Goal: Transaction & Acquisition: Purchase product/service

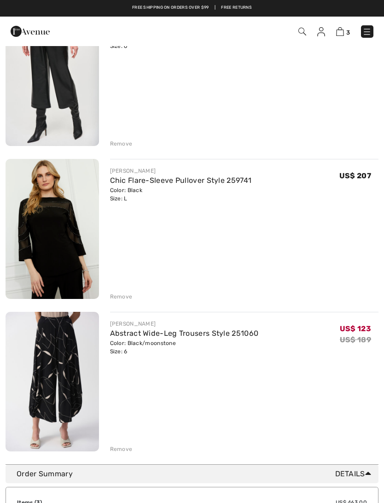
scroll to position [129, 0]
click at [114, 300] on div "Remove" at bounding box center [121, 297] width 23 height 8
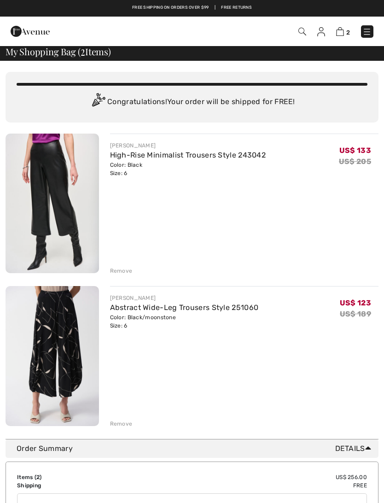
scroll to position [2, 0]
click at [112, 272] on div "Remove" at bounding box center [121, 271] width 23 height 8
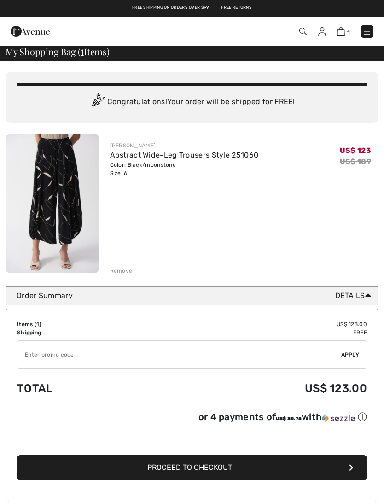
scroll to position [0, 0]
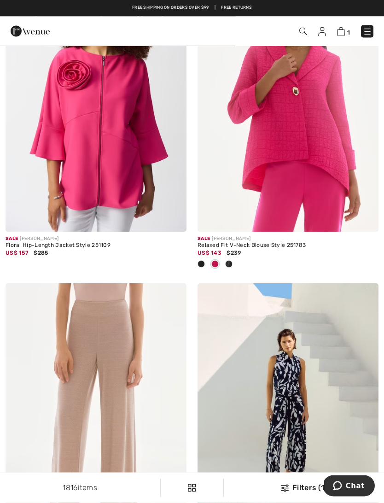
scroll to position [5099, 0]
click at [297, 152] on img at bounding box center [287, 96] width 181 height 272
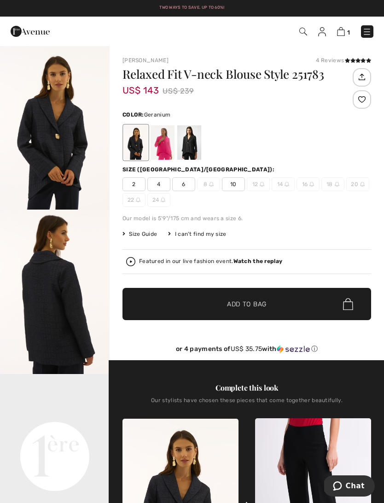
click at [159, 142] on div at bounding box center [163, 142] width 24 height 35
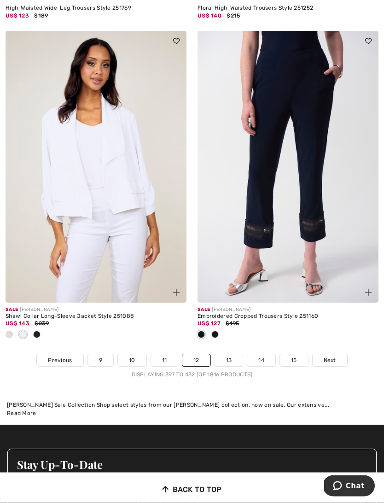
scroll to position [5669, 0]
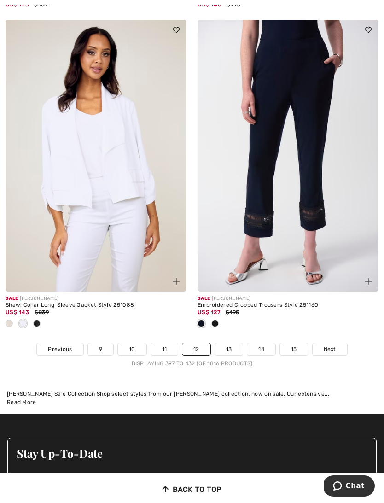
click at [224, 343] on link "13" at bounding box center [229, 349] width 28 height 12
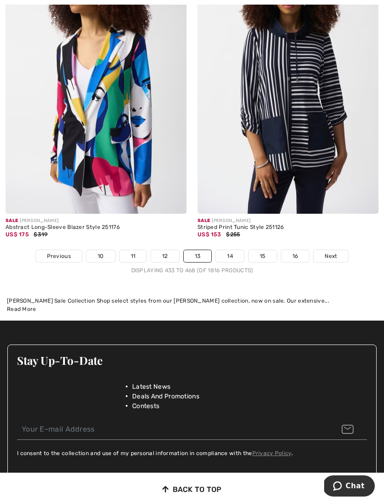
scroll to position [5812, 0]
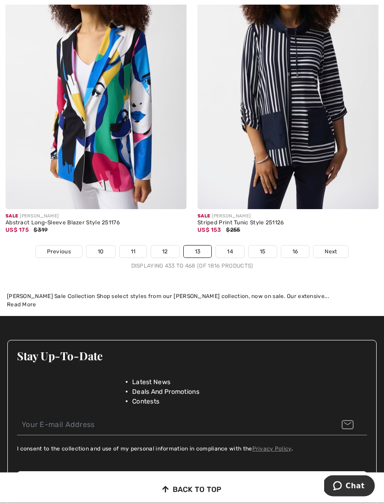
click at [226, 246] on link "14" at bounding box center [230, 252] width 28 height 12
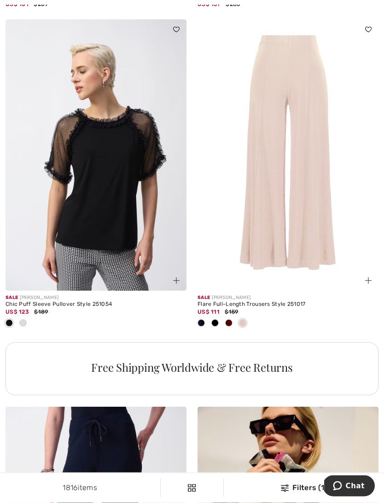
scroll to position [1730, 0]
click at [89, 199] on img at bounding box center [96, 155] width 181 height 272
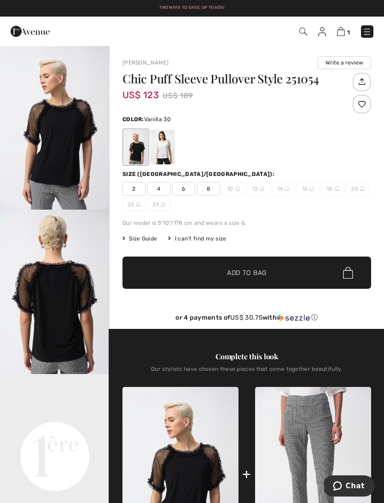
click at [156, 151] on div at bounding box center [163, 147] width 24 height 35
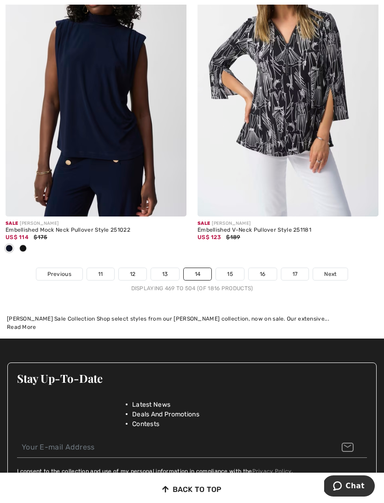
scroll to position [5856, 0]
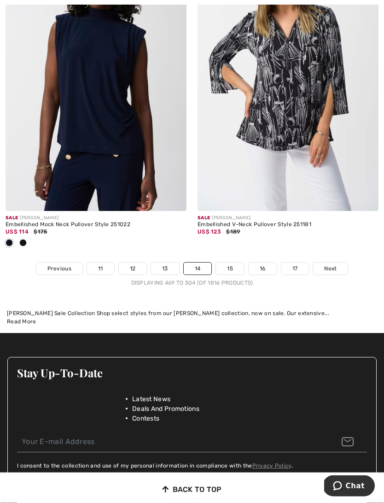
click at [225, 263] on link "15" at bounding box center [230, 269] width 28 height 12
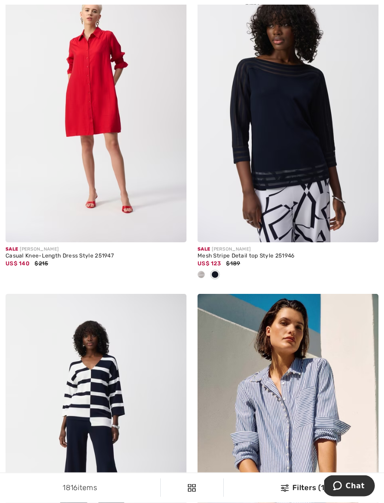
scroll to position [4120, 0]
click at [302, 129] on img at bounding box center [287, 107] width 181 height 272
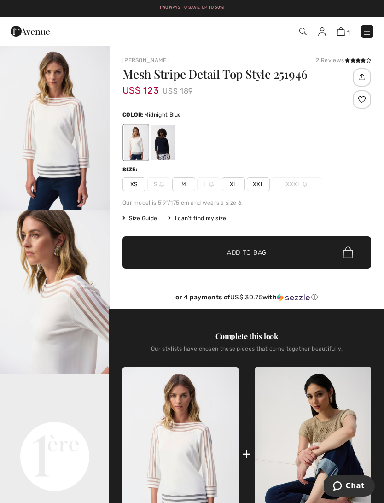
click at [161, 142] on div at bounding box center [163, 142] width 24 height 35
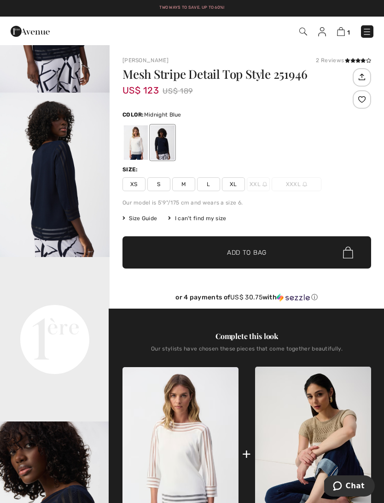
scroll to position [117, 0]
click at [132, 146] on div at bounding box center [136, 142] width 24 height 35
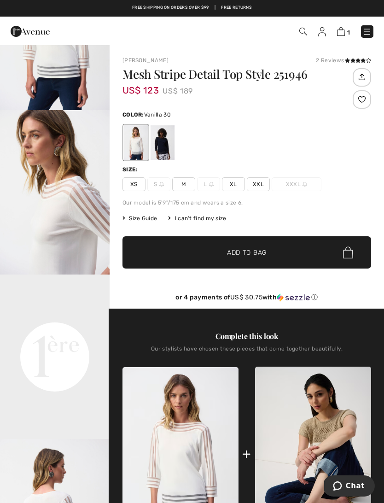
scroll to position [100, 0]
click at [157, 148] on div at bounding box center [163, 142] width 24 height 35
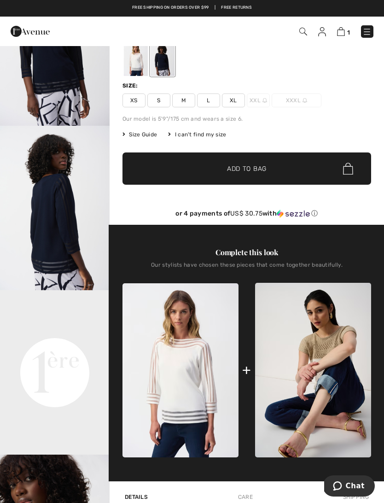
scroll to position [0, 0]
click at [139, 138] on span "Size Guide" at bounding box center [139, 134] width 35 height 8
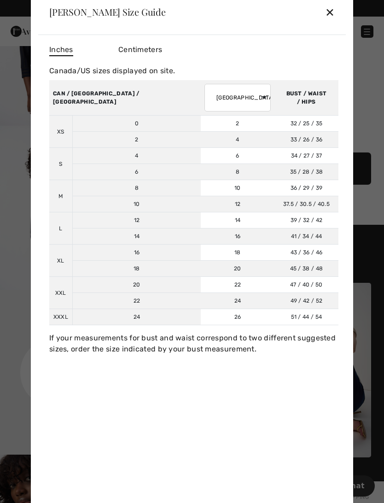
click at [334, 22] on div "✕" at bounding box center [330, 11] width 10 height 19
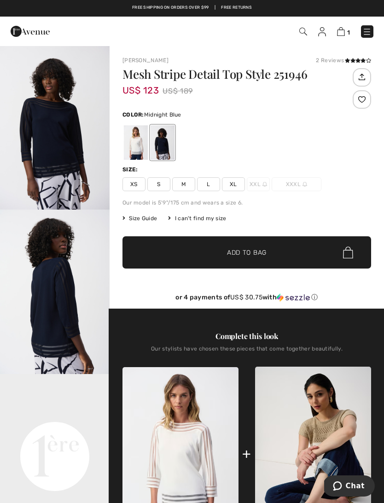
click at [127, 145] on div at bounding box center [136, 142] width 24 height 35
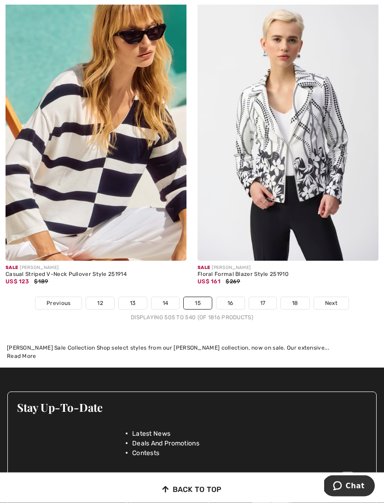
scroll to position [5685, 0]
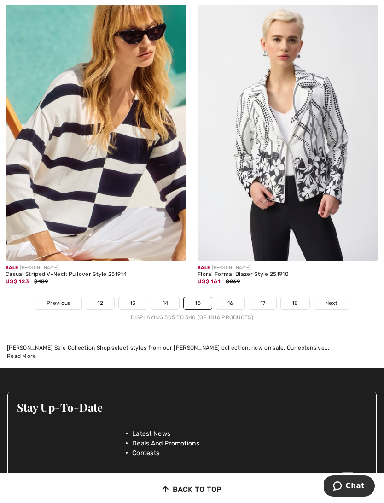
click at [226, 297] on link "16" at bounding box center [230, 303] width 28 height 12
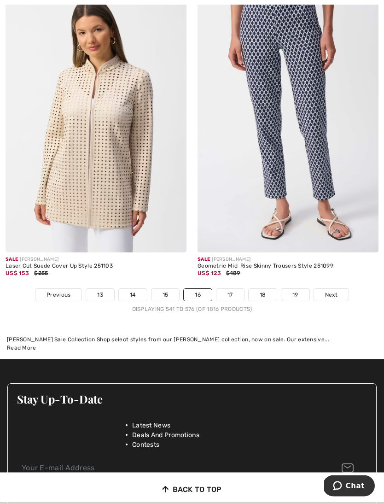
scroll to position [5627, 0]
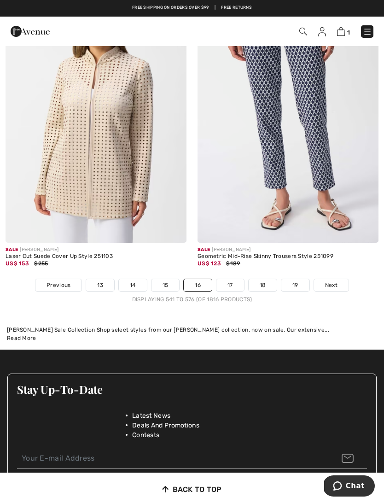
click at [229, 282] on link "17" at bounding box center [230, 285] width 28 height 12
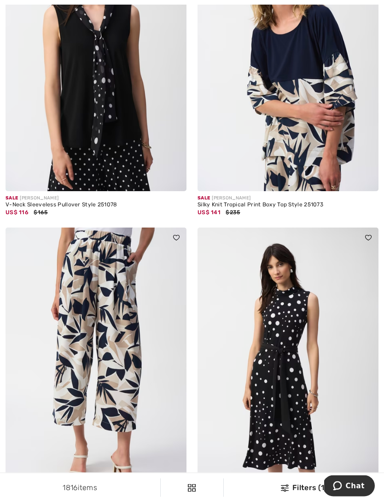
scroll to position [553, 0]
click at [70, 344] on img at bounding box center [96, 363] width 181 height 272
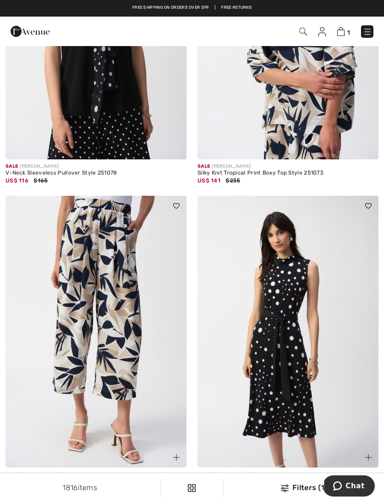
click at [314, 106] on img at bounding box center [287, 24] width 181 height 272
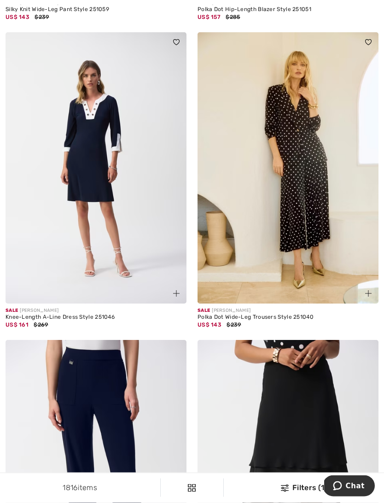
scroll to position [1364, 0]
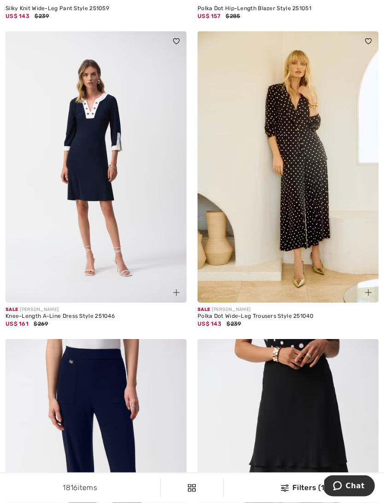
click at [286, 176] on img at bounding box center [287, 168] width 181 height 272
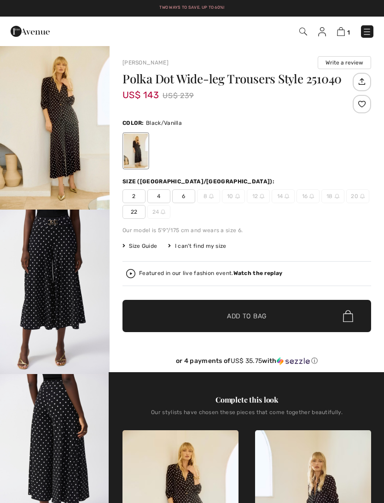
checkbox input "true"
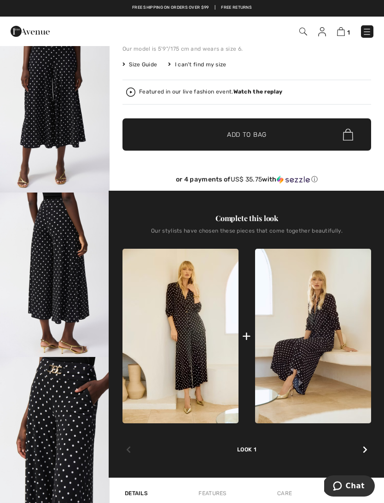
click at [296, 331] on img at bounding box center [313, 336] width 116 height 174
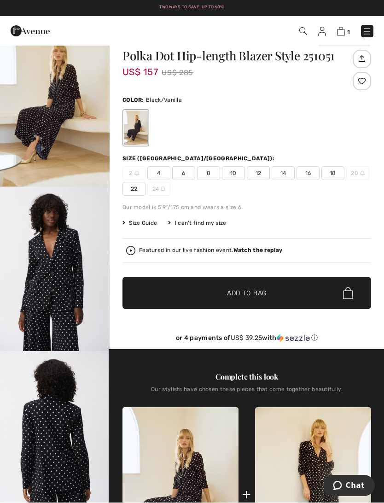
scroll to position [23, 0]
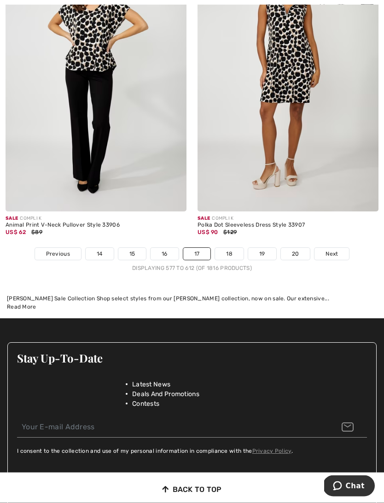
scroll to position [5763, 0]
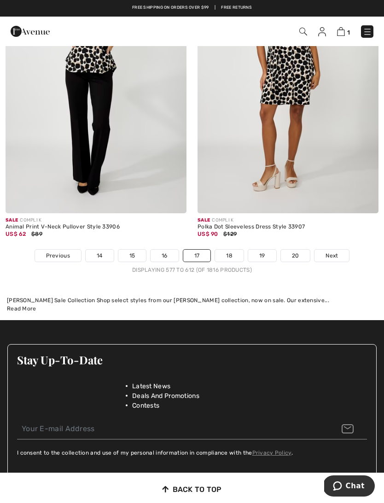
click at [227, 254] on link "18" at bounding box center [229, 255] width 29 height 12
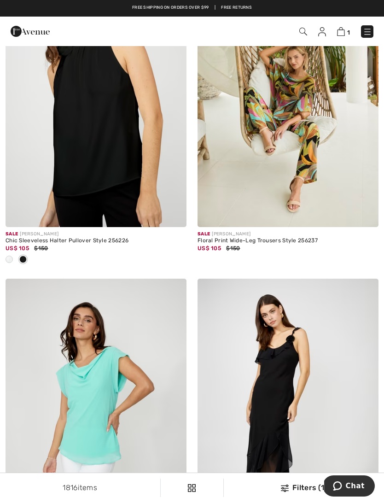
scroll to position [2425, 0]
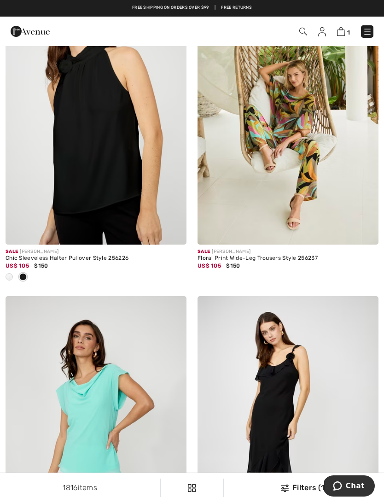
click at [298, 150] on img at bounding box center [287, 109] width 181 height 272
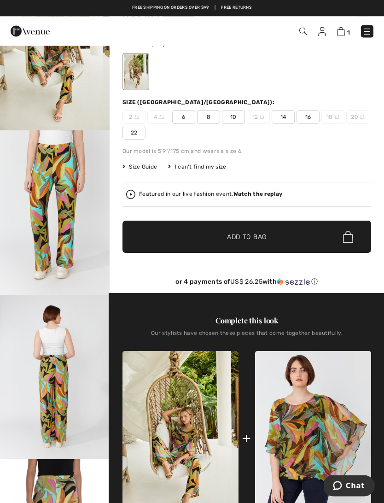
scroll to position [104, 0]
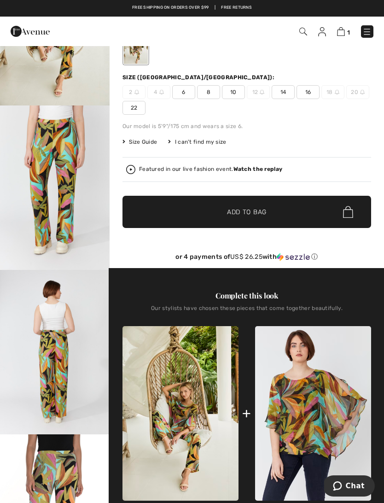
click at [296, 416] on img at bounding box center [313, 413] width 116 height 174
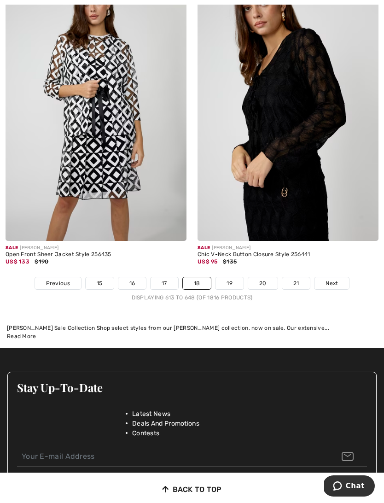
scroll to position [5680, 0]
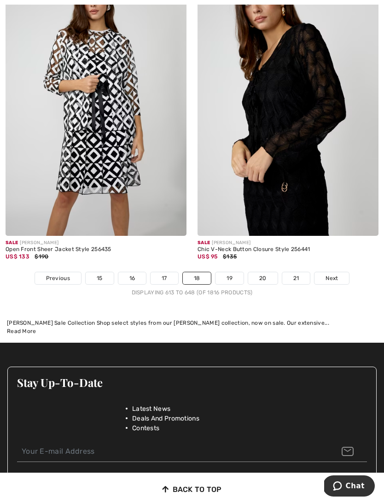
click at [228, 272] on link "19" at bounding box center [229, 278] width 28 height 12
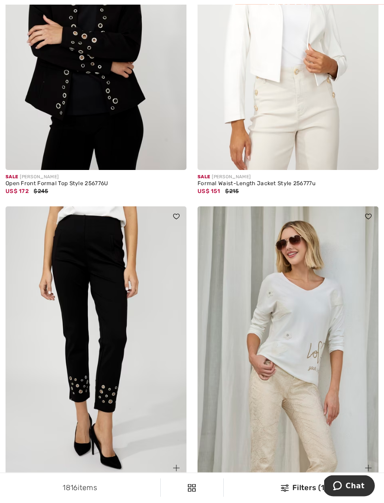
scroll to position [3422, 0]
click at [70, 303] on img at bounding box center [96, 342] width 181 height 272
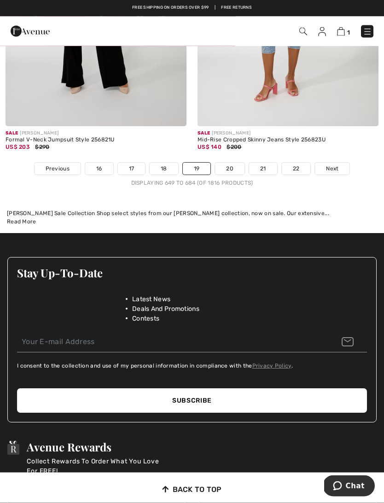
scroll to position [5668, 0]
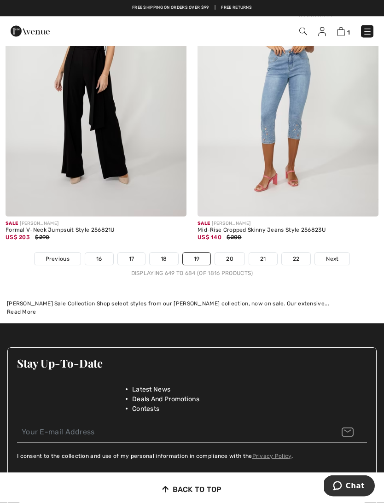
click at [225, 254] on link "20" at bounding box center [229, 259] width 29 height 12
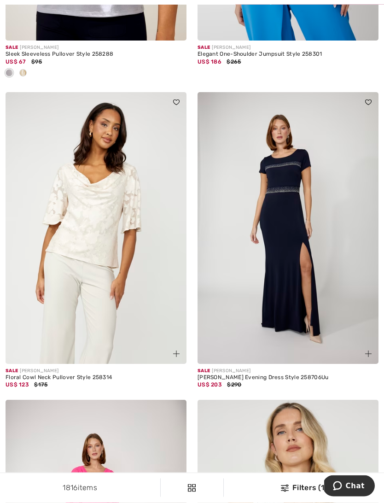
scroll to position [4614, 0]
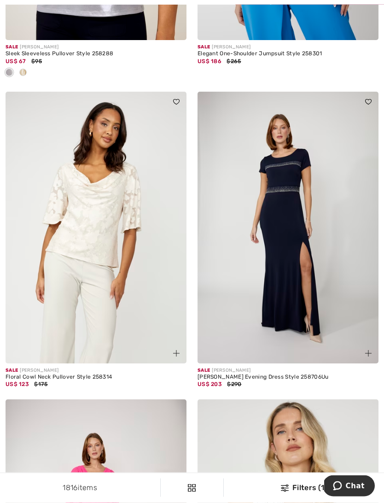
click at [61, 276] on img at bounding box center [96, 228] width 181 height 272
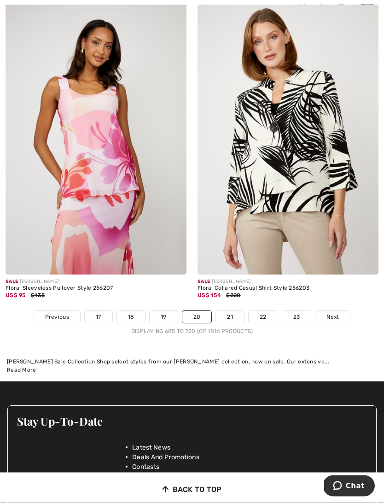
scroll to position [5656, 0]
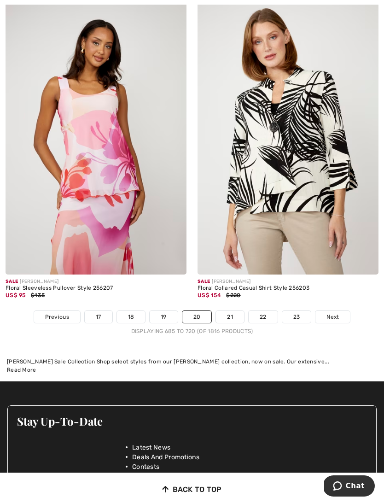
click at [226, 313] on link "21" at bounding box center [230, 317] width 28 height 12
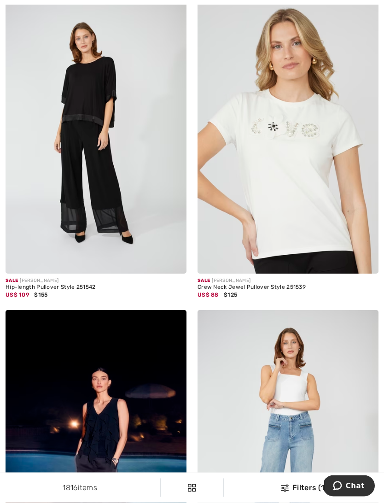
scroll to position [3334, 0]
click at [77, 124] on img at bounding box center [96, 138] width 181 height 272
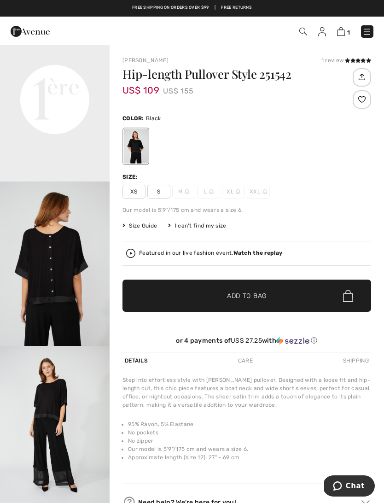
scroll to position [390, 0]
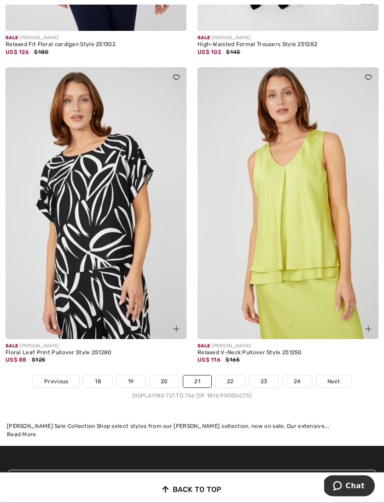
scroll to position [5565, 0]
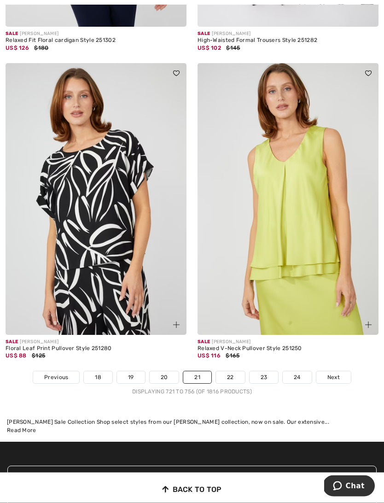
click at [227, 371] on link "22" at bounding box center [230, 377] width 29 height 12
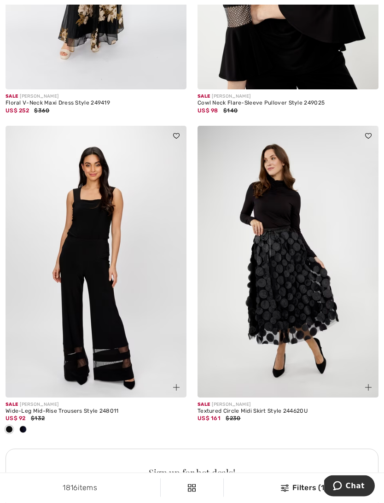
scroll to position [3503, 0]
click at [73, 281] on img at bounding box center [96, 262] width 181 height 272
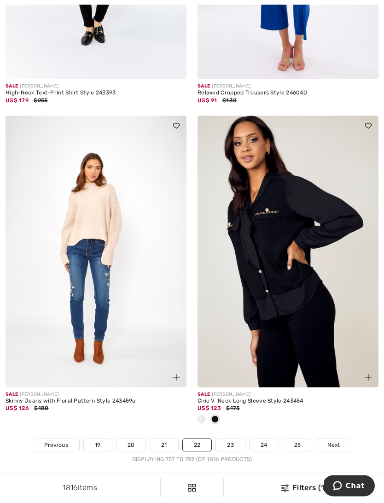
scroll to position [5559, 0]
click at [266, 261] on img at bounding box center [287, 252] width 181 height 272
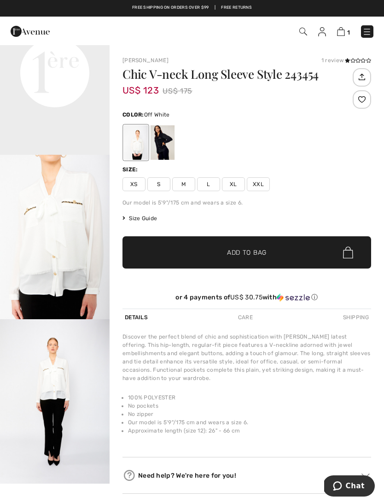
scroll to position [417, 0]
click at [153, 146] on div at bounding box center [163, 142] width 24 height 35
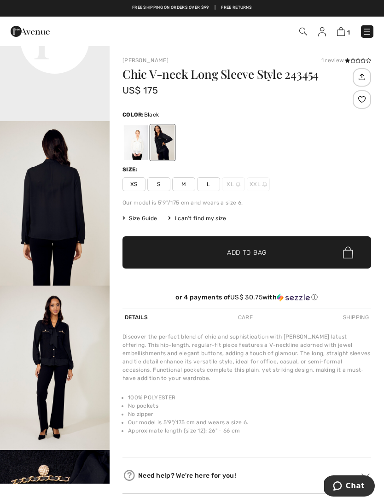
scroll to position [0, 0]
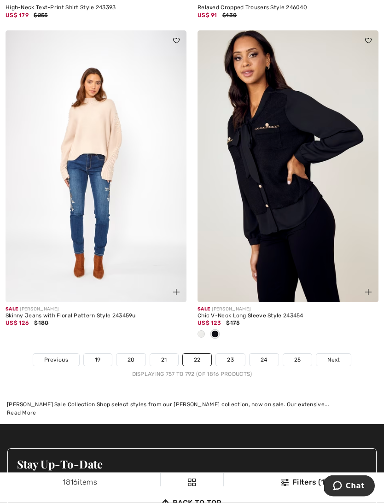
scroll to position [5655, 0]
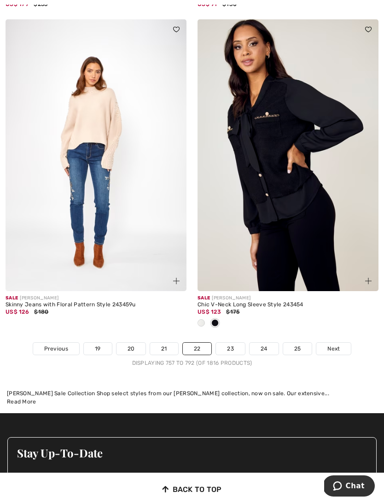
click at [226, 343] on link "23" at bounding box center [230, 348] width 29 height 12
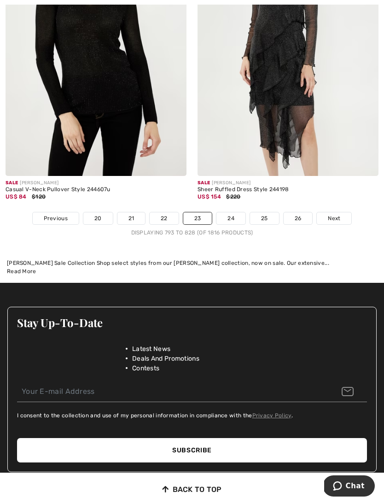
scroll to position [5741, 0]
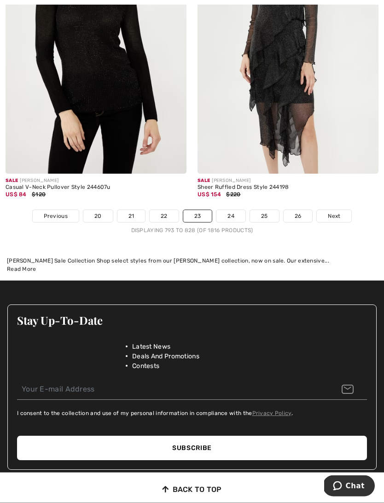
click at [229, 210] on link "24" at bounding box center [230, 216] width 29 height 12
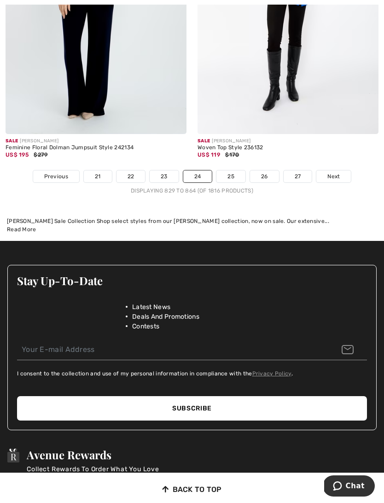
scroll to position [5732, 0]
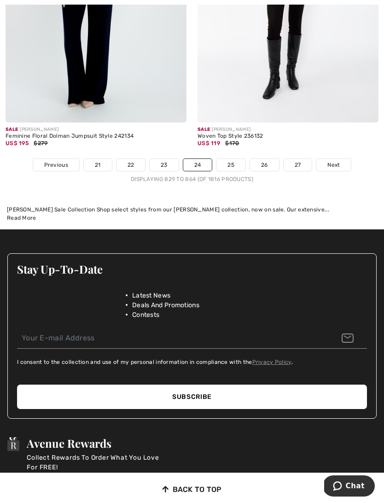
click at [226, 164] on link "25" at bounding box center [230, 165] width 29 height 12
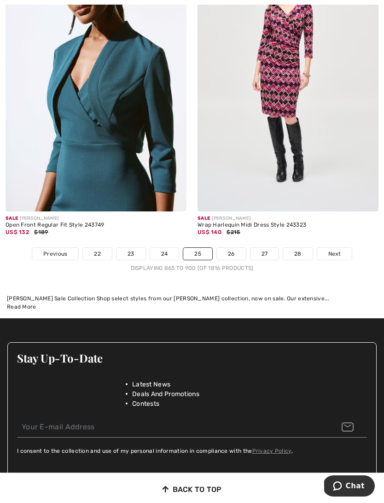
scroll to position [5810, 0]
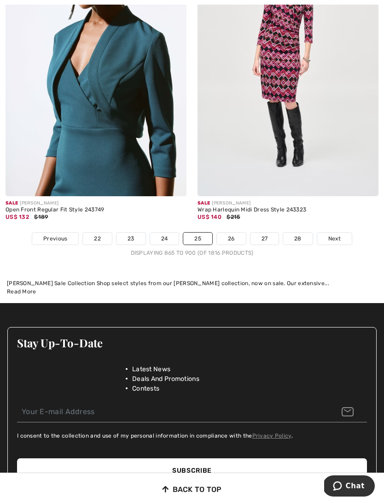
click at [232, 238] on link "26" at bounding box center [231, 238] width 29 height 12
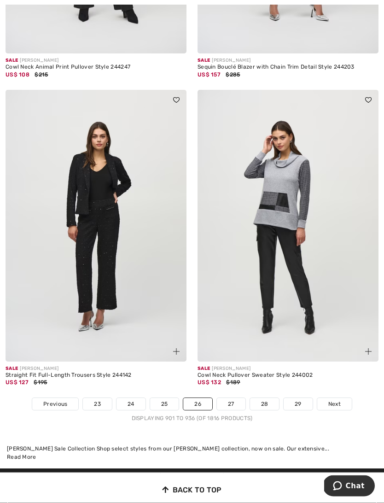
scroll to position [5637, 0]
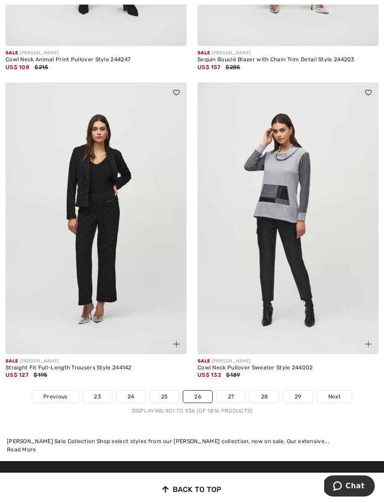
click at [229, 392] on link "27" at bounding box center [231, 396] width 29 height 12
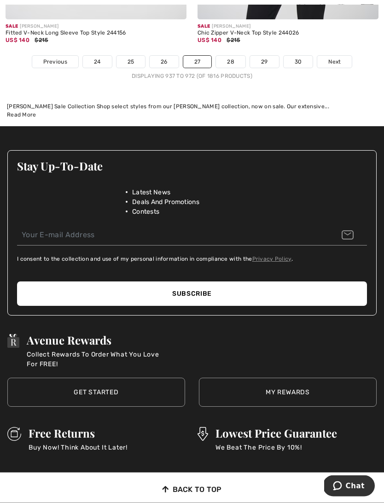
scroll to position [6033, 0]
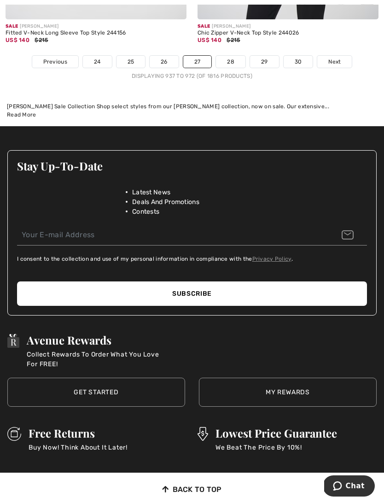
click at [228, 56] on link "28" at bounding box center [230, 62] width 29 height 12
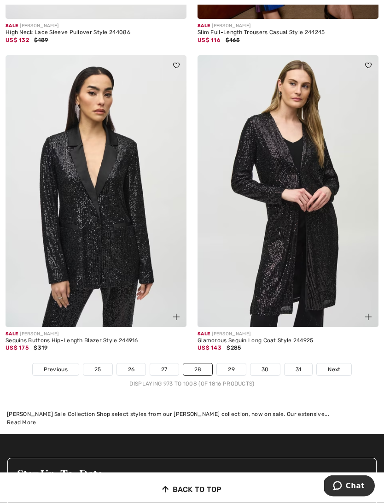
scroll to position [5679, 0]
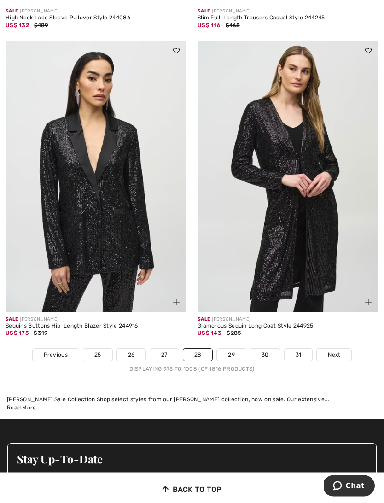
click at [221, 349] on link "29" at bounding box center [231, 355] width 29 height 12
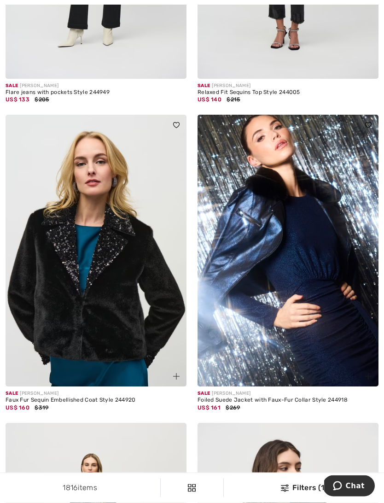
scroll to position [969, 0]
click at [50, 307] on img at bounding box center [96, 251] width 181 height 272
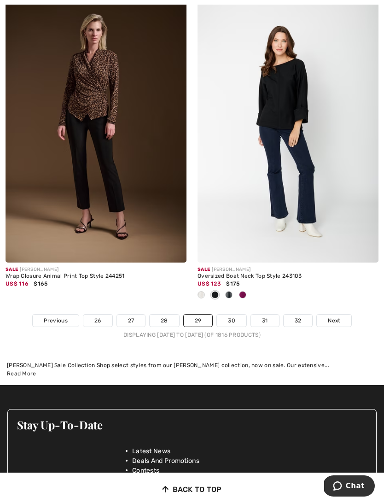
scroll to position [5687, 0]
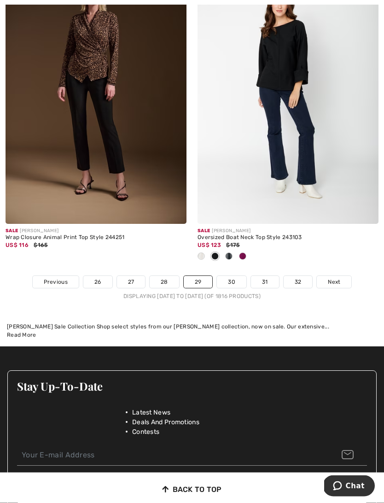
click at [232, 276] on link "30" at bounding box center [231, 282] width 29 height 12
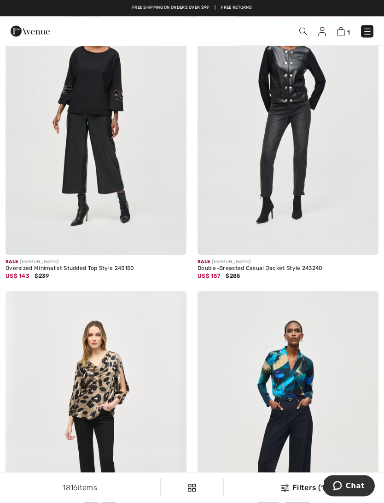
scroll to position [490, 0]
click at [270, 114] on img at bounding box center [287, 119] width 181 height 272
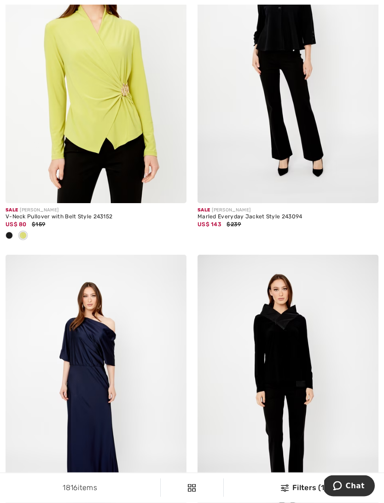
scroll to position [4129, 0]
click at [81, 103] on img at bounding box center [96, 67] width 181 height 272
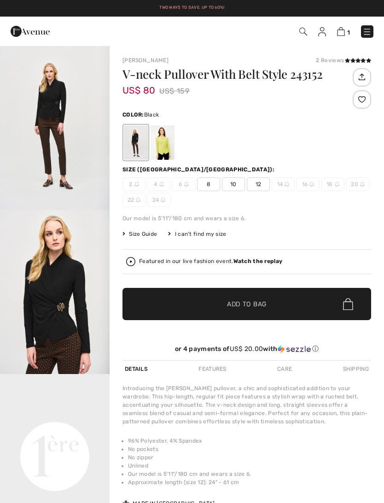
checkbox input "true"
click at [157, 146] on div at bounding box center [163, 142] width 24 height 35
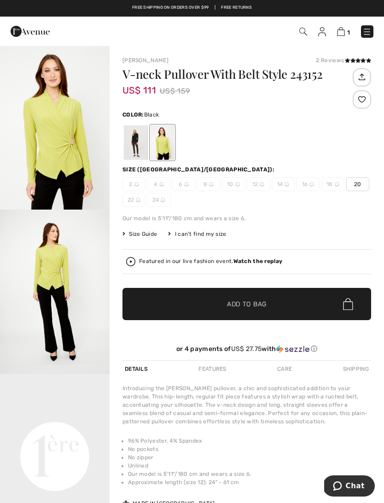
click at [130, 146] on div at bounding box center [136, 142] width 24 height 35
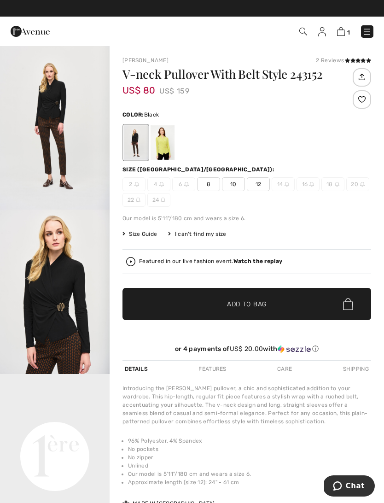
click at [250, 185] on span "12" at bounding box center [258, 184] width 23 height 14
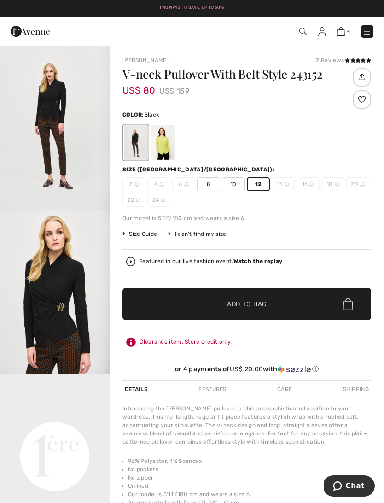
click at [236, 308] on span "Add to Bag" at bounding box center [247, 304] width 40 height 10
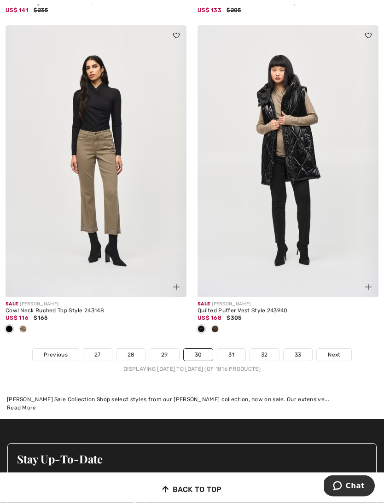
scroll to position [5634, 0]
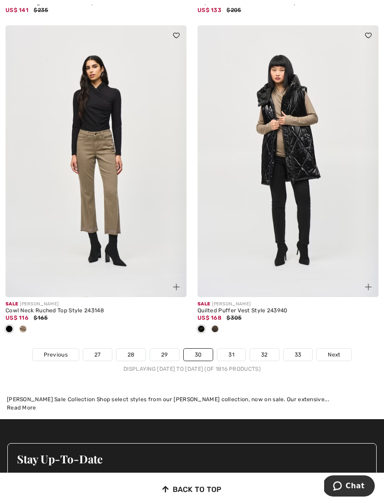
click at [228, 352] on link "31" at bounding box center [231, 354] width 28 height 12
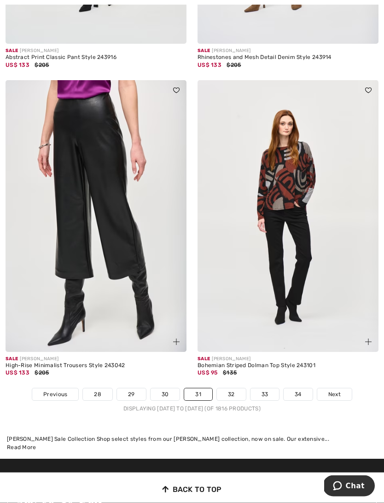
scroll to position [5564, 0]
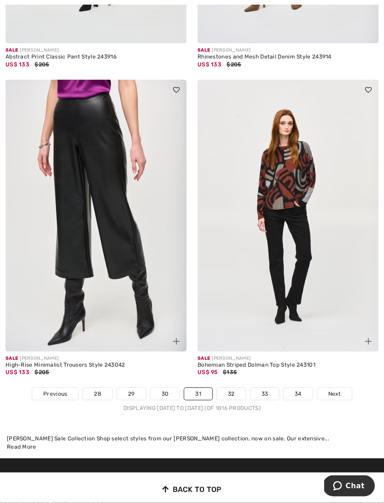
click at [226, 391] on link "32" at bounding box center [231, 394] width 29 height 12
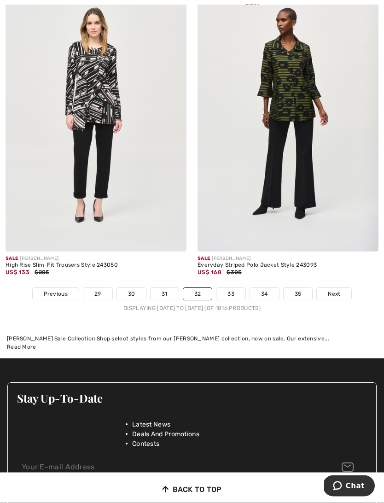
scroll to position [5650, 0]
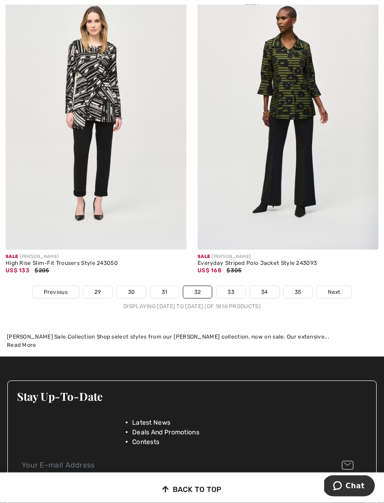
click at [232, 291] on link "33" at bounding box center [230, 292] width 29 height 12
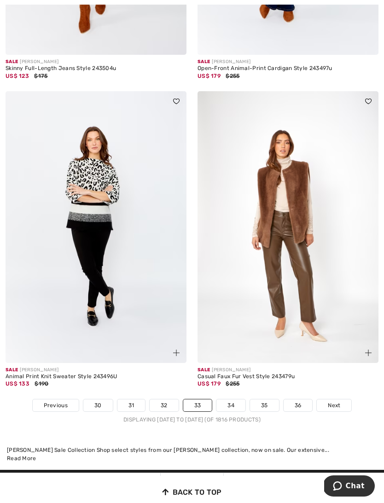
scroll to position [5553, 0]
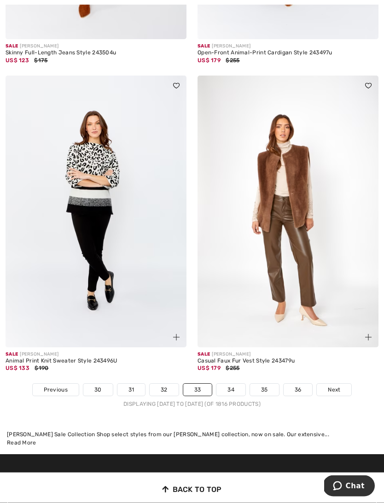
click at [232, 385] on link "34" at bounding box center [230, 390] width 29 height 12
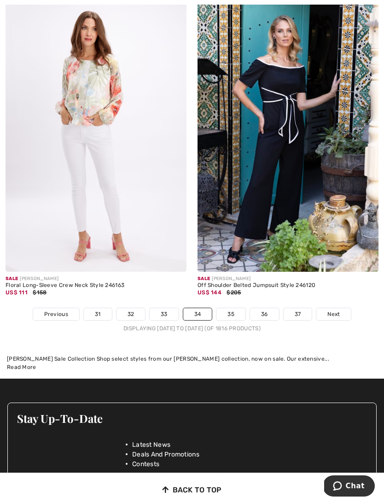
scroll to position [5600, 0]
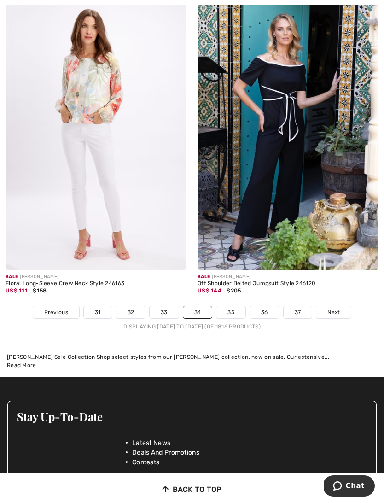
click at [226, 308] on link "35" at bounding box center [230, 312] width 29 height 12
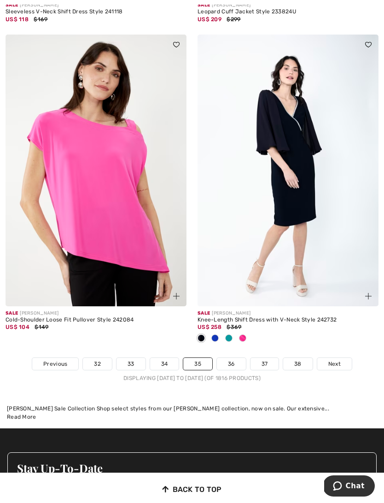
scroll to position [5564, 0]
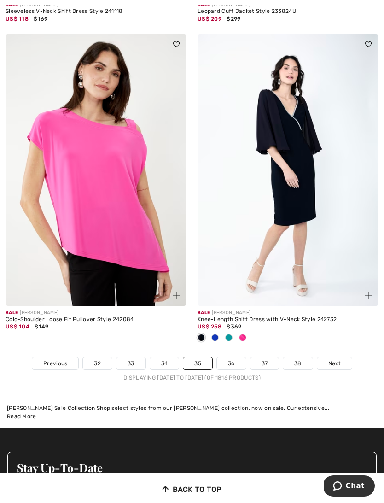
click at [228, 358] on link "36" at bounding box center [231, 363] width 29 height 12
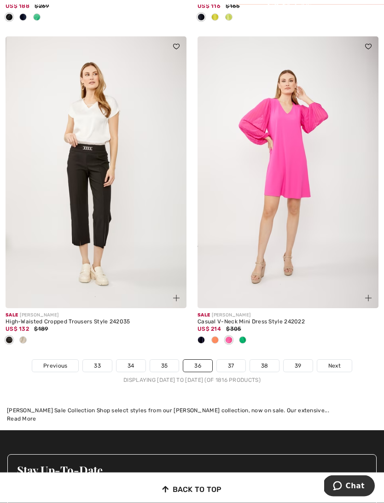
scroll to position [5791, 0]
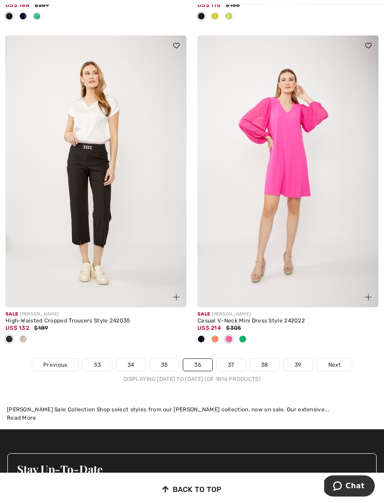
click at [230, 359] on link "37" at bounding box center [231, 365] width 29 height 12
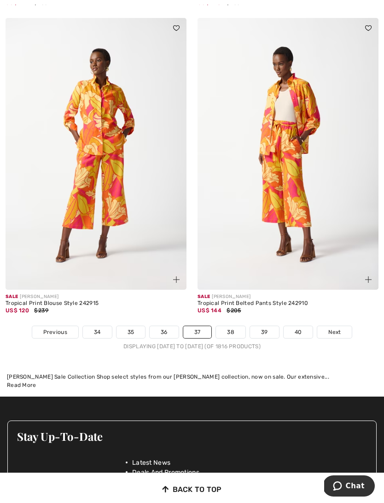
scroll to position [5724, 0]
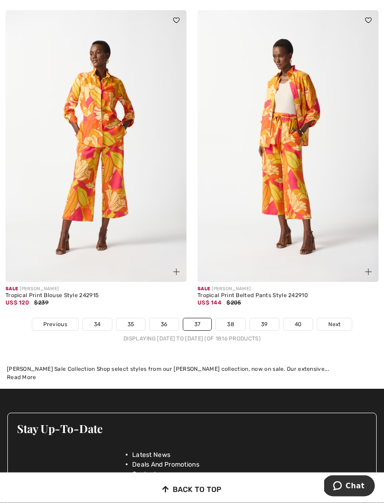
click at [226, 320] on link "38" at bounding box center [230, 325] width 29 height 12
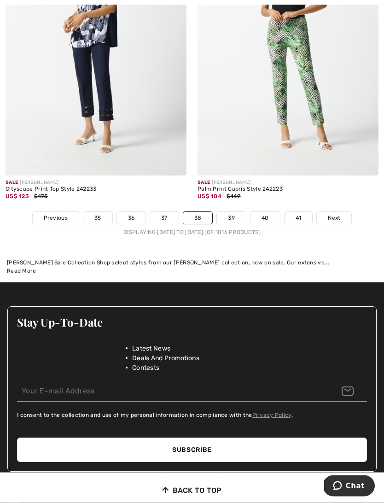
scroll to position [5741, 0]
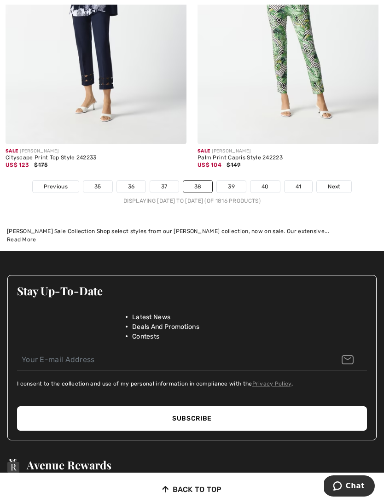
click at [229, 182] on link "39" at bounding box center [231, 186] width 29 height 12
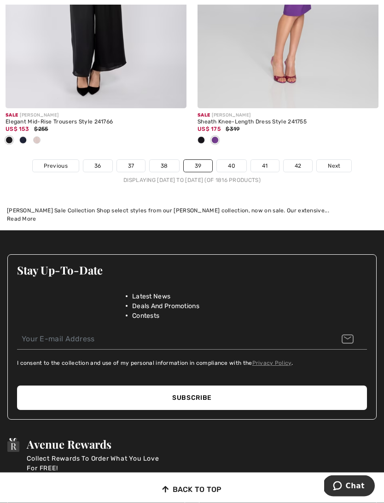
scroll to position [5977, 0]
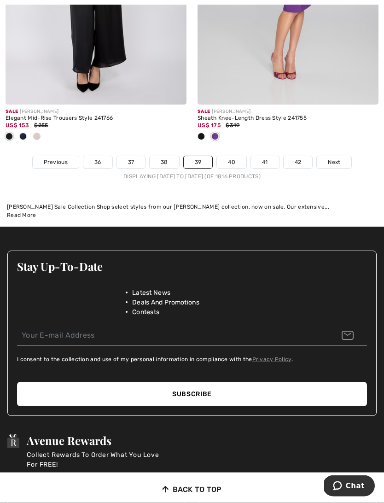
click at [233, 157] on link "40" at bounding box center [231, 163] width 29 height 12
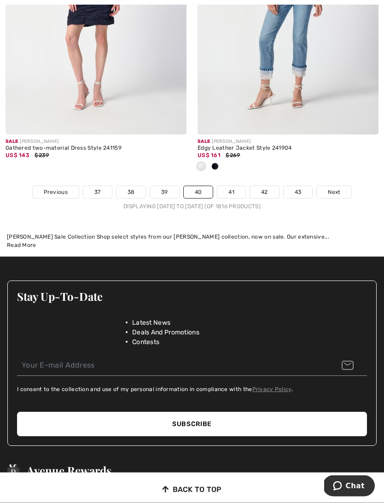
scroll to position [5931, 0]
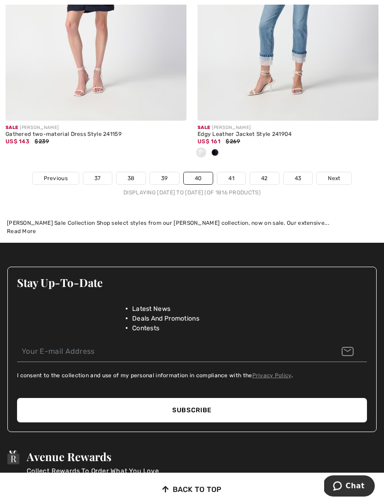
click at [227, 172] on link "41" at bounding box center [231, 178] width 28 height 12
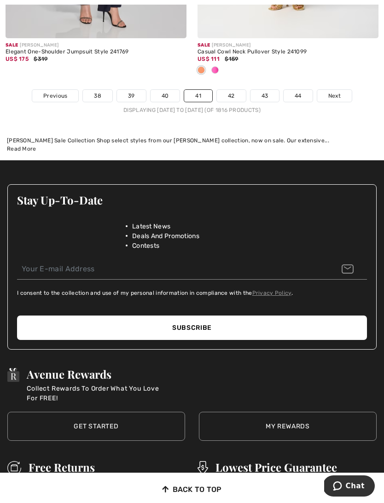
scroll to position [5969, 0]
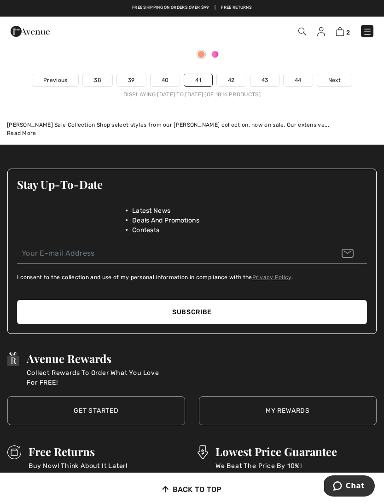
click at [234, 78] on link "42" at bounding box center [231, 80] width 29 height 12
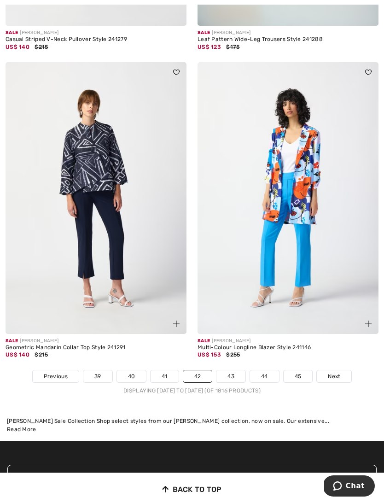
scroll to position [5597, 0]
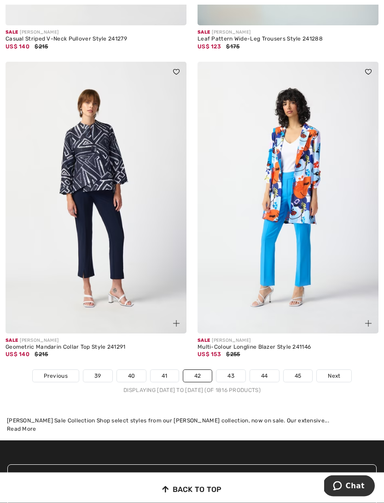
click at [229, 373] on link "43" at bounding box center [230, 376] width 29 height 12
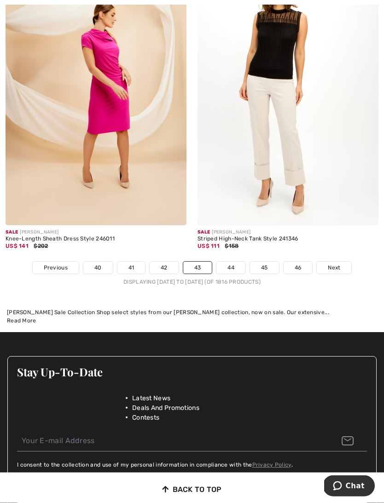
scroll to position [5660, 0]
click at [226, 261] on link "44" at bounding box center [230, 267] width 29 height 12
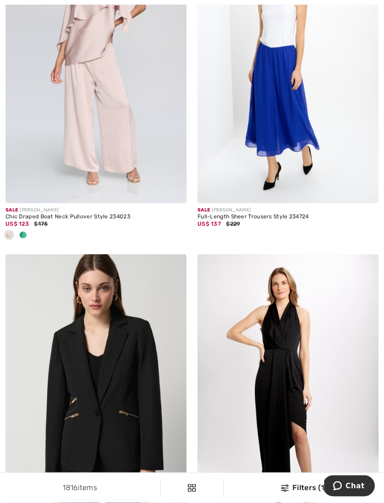
scroll to position [834, 0]
click at [68, 117] on img at bounding box center [96, 67] width 181 height 272
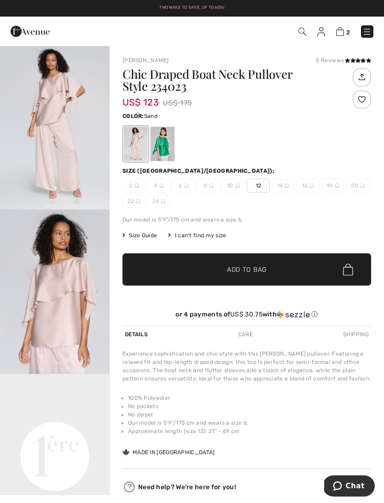
click at [217, 275] on span "✔ Added to Bag Add to Bag" at bounding box center [246, 269] width 249 height 32
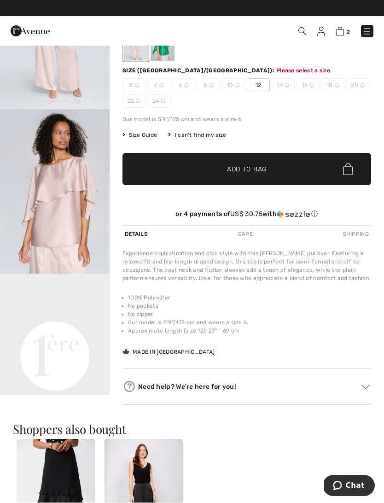
scroll to position [100, 0]
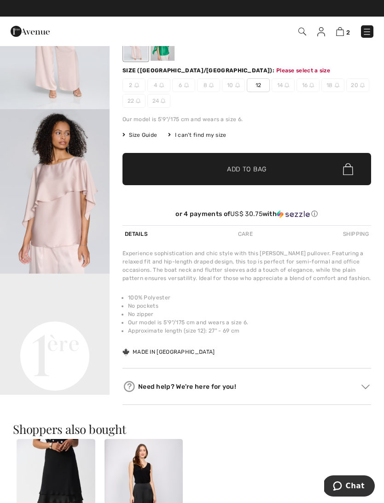
click at [167, 174] on span "✔ Added to Bag Add to Bag" at bounding box center [246, 169] width 249 height 32
click at [256, 86] on span "12" at bounding box center [258, 85] width 23 height 14
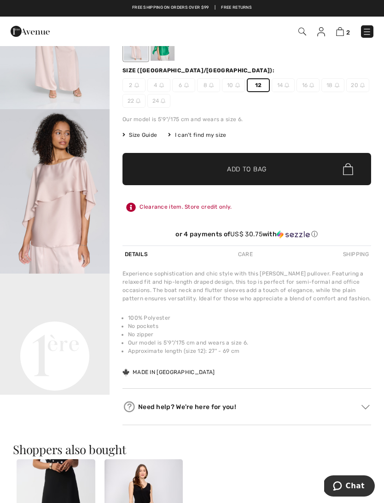
click at [235, 169] on span "Add to Bag" at bounding box center [247, 169] width 40 height 10
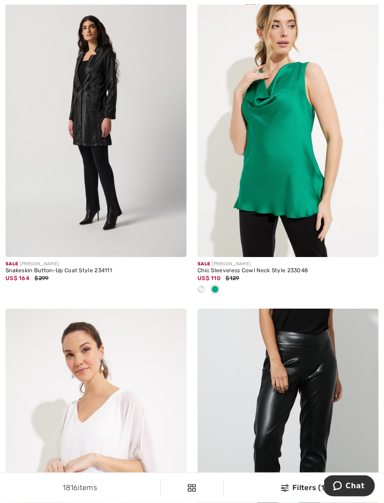
scroll to position [5073, 0]
click at [82, 154] on img at bounding box center [96, 121] width 181 height 272
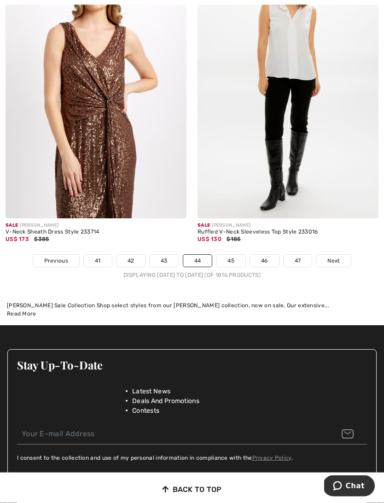
scroll to position [5758, 0]
click at [226, 259] on link "45" at bounding box center [230, 261] width 29 height 12
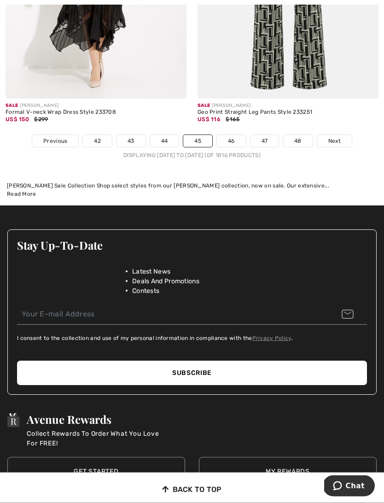
scroll to position [5866, 0]
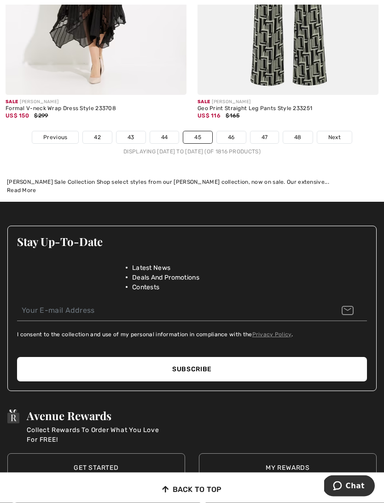
click at [231, 132] on link "46" at bounding box center [231, 138] width 29 height 12
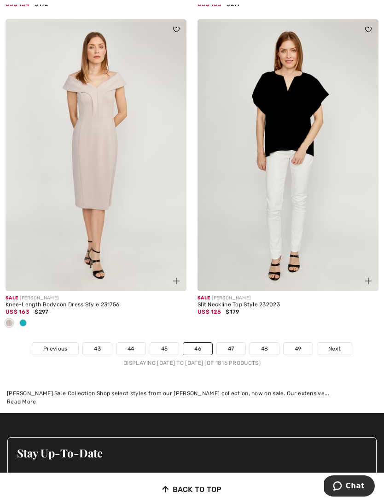
scroll to position [5647, 0]
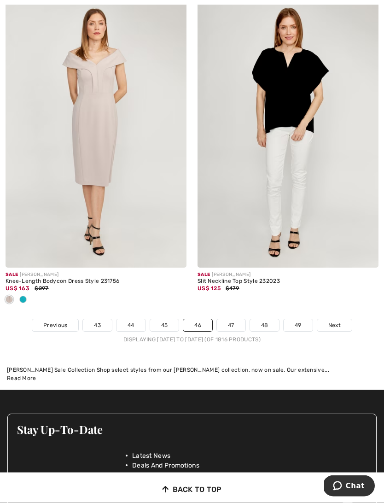
click at [227, 319] on link "47" at bounding box center [231, 325] width 29 height 12
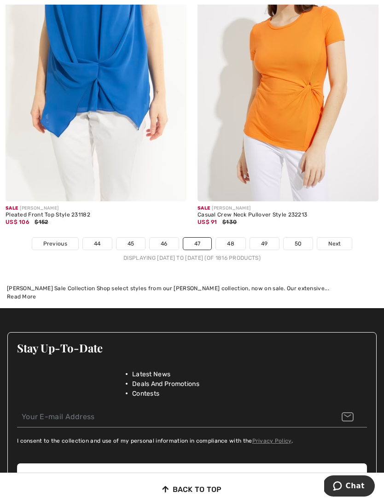
scroll to position [5776, 0]
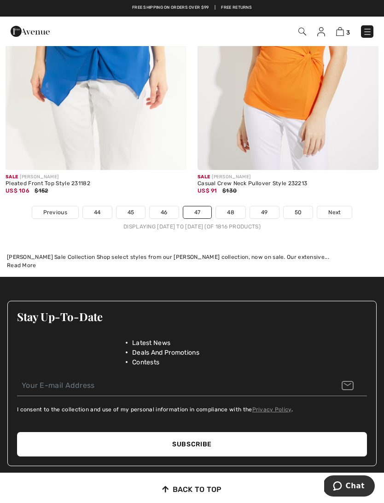
click at [227, 206] on link "48" at bounding box center [230, 212] width 29 height 12
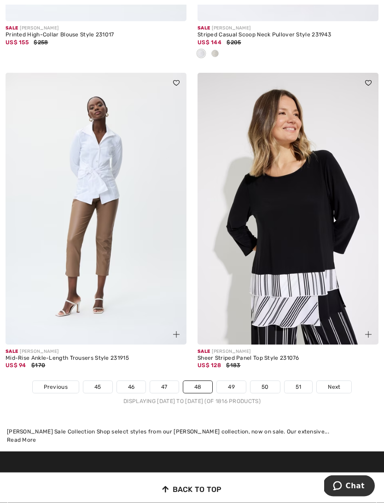
scroll to position [5572, 0]
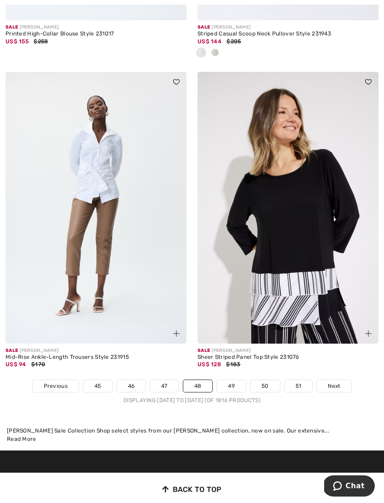
click at [232, 380] on link "49" at bounding box center [231, 386] width 29 height 12
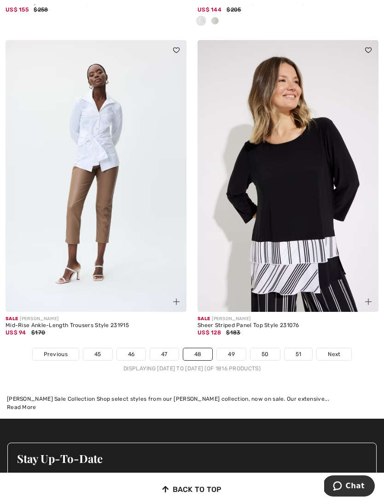
scroll to position [5604, 0]
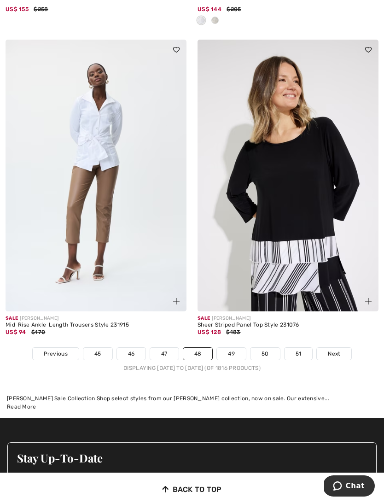
click at [232, 352] on link "49" at bounding box center [231, 354] width 29 height 12
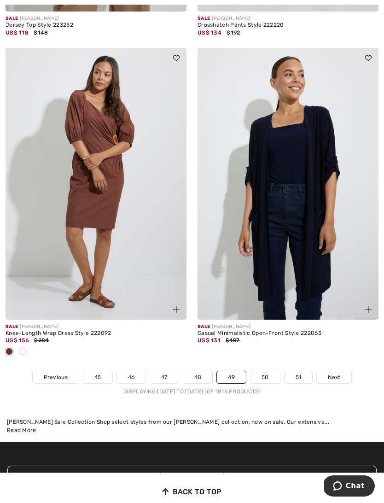
scroll to position [5576, 0]
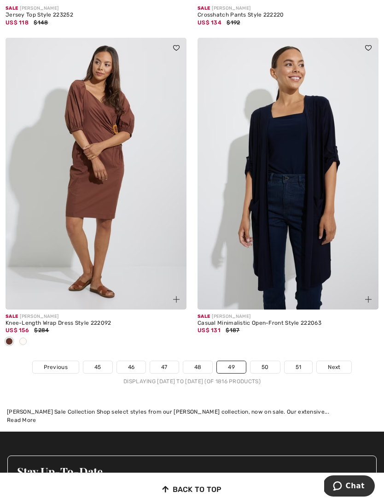
click at [263, 366] on link "50" at bounding box center [264, 367] width 29 height 12
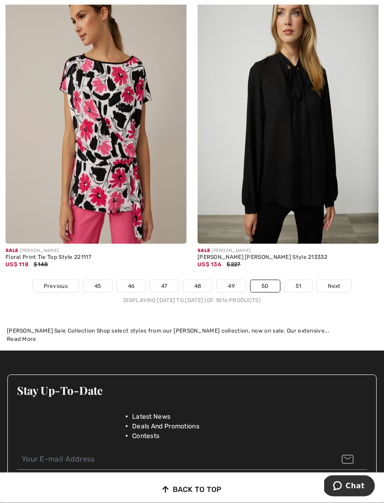
scroll to position [5629, 0]
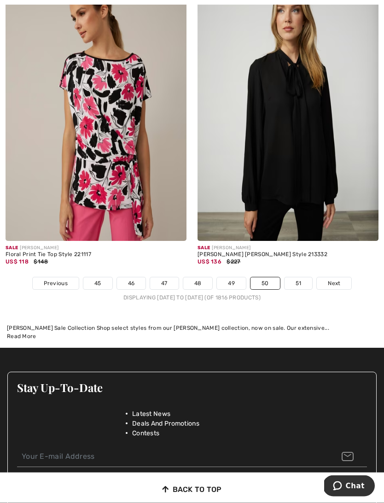
click at [290, 278] on link "51" at bounding box center [298, 284] width 28 height 12
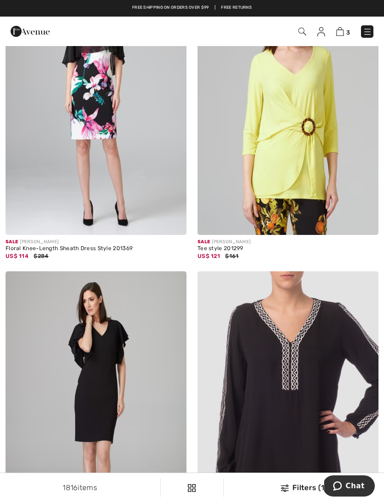
scroll to position [2109, 0]
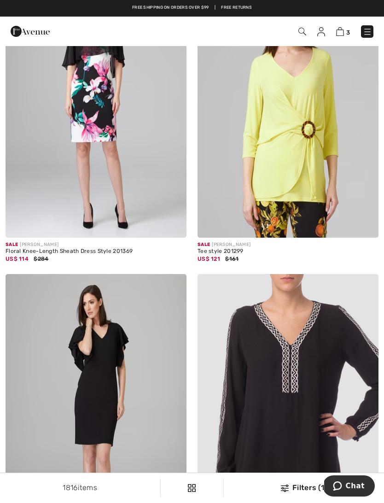
click at [299, 38] on div "3 Checkout" at bounding box center [271, 31] width 220 height 19
click at [301, 31] on img at bounding box center [302, 32] width 8 height 8
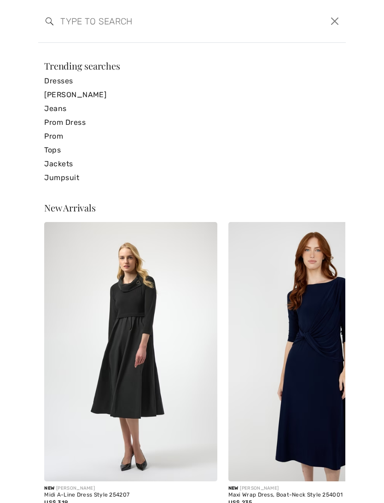
click at [73, 27] on input "search" at bounding box center [158, 21] width 211 height 28
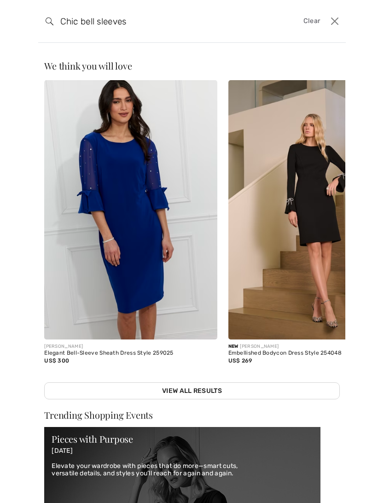
type input "Chic bell sleeves"
click at [376, 248] on div "We think you will love New JOSEPH RIBKOFF Midi A-Line Dress Style 254207 US$ 31…" at bounding box center [192, 273] width 384 height 460
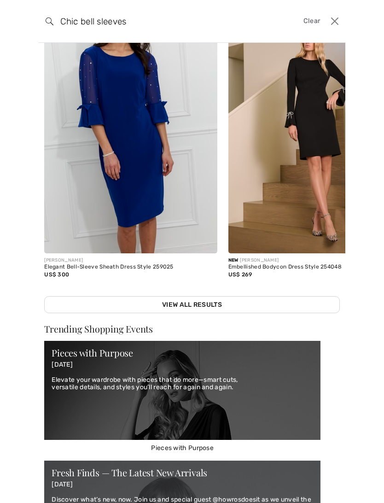
scroll to position [91, 0]
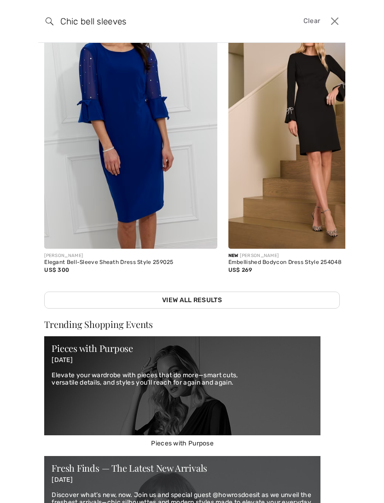
click at [84, 300] on link "View All Results" at bounding box center [192, 299] width 296 height 17
click at [162, 296] on link "View All Results" at bounding box center [192, 299] width 296 height 17
click at [175, 298] on link "View All Results" at bounding box center [192, 299] width 296 height 17
click at [188, 299] on link "View All Results" at bounding box center [192, 299] width 296 height 17
click at [188, 298] on link "View All Results" at bounding box center [192, 299] width 296 height 17
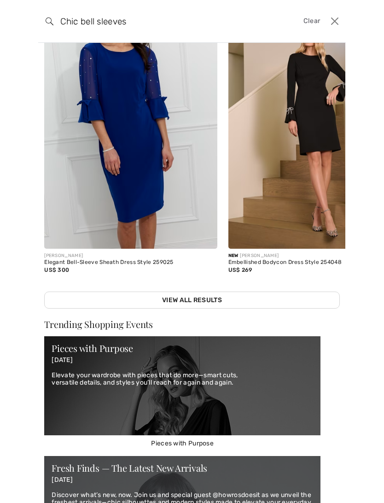
click at [164, 300] on link "View All Results" at bounding box center [192, 299] width 296 height 17
click at [182, 302] on link "View All Results" at bounding box center [192, 299] width 296 height 17
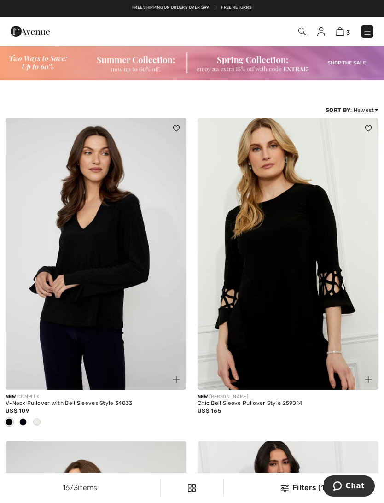
click at [274, 260] on img at bounding box center [287, 254] width 181 height 272
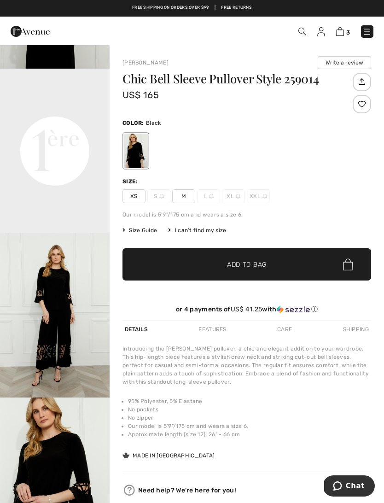
scroll to position [304, 0]
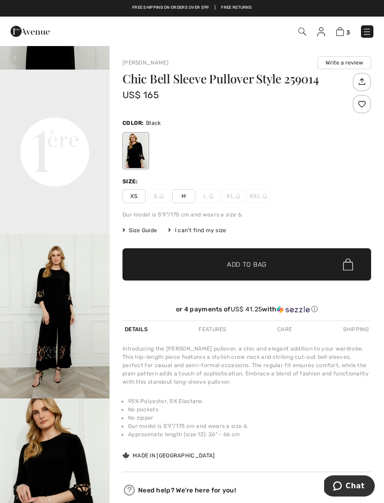
click at [180, 199] on span "M" at bounding box center [183, 196] width 23 height 14
click at [139, 232] on span "Size Guide" at bounding box center [139, 230] width 35 height 8
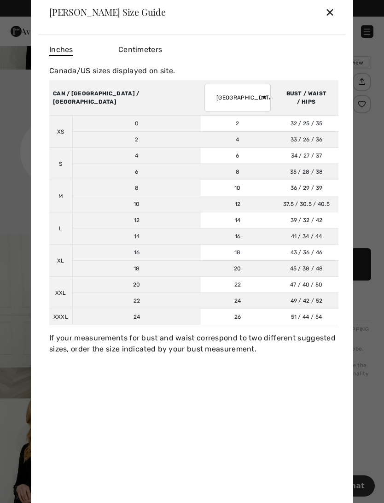
click at [321, 13] on div "Frank Lyman Size Guide ✕" at bounding box center [191, 12] width 307 height 46
click at [331, 4] on div "✕" at bounding box center [330, 11] width 10 height 19
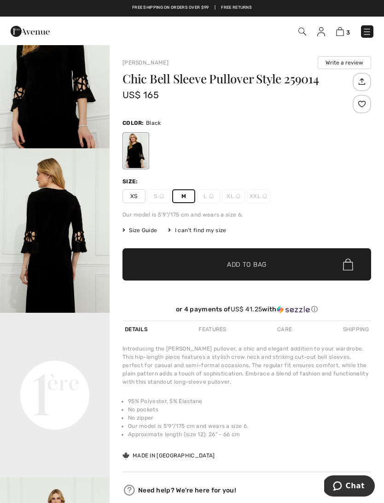
scroll to position [0, 0]
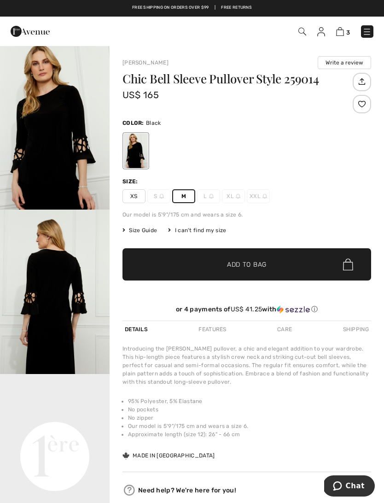
click at [203, 266] on span "✔ Added to Bag Add to Bag" at bounding box center [246, 264] width 249 height 32
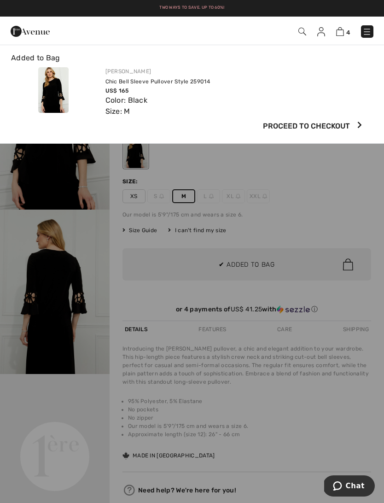
click at [342, 31] on img at bounding box center [340, 31] width 8 height 9
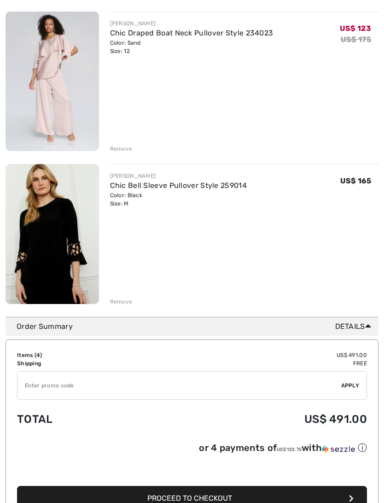
scroll to position [430, 0]
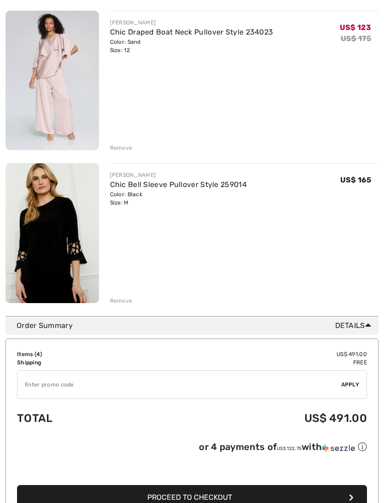
click at [63, 389] on input "TEXT" at bounding box center [179, 385] width 324 height 28
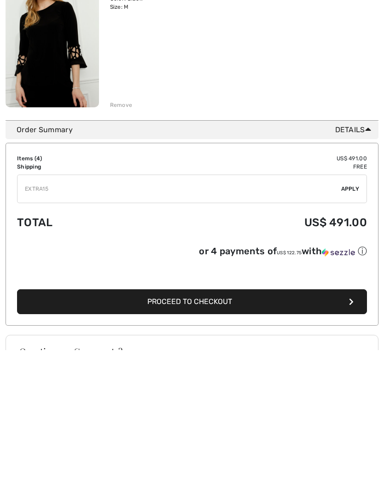
type input "EXTRA15"
click at [346, 337] on span "Apply" at bounding box center [350, 341] width 18 height 8
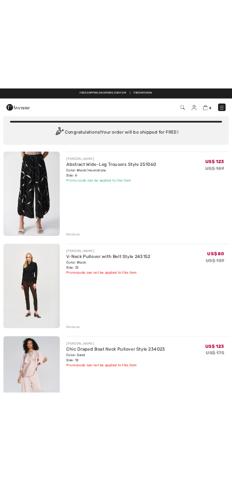
scroll to position [0, 0]
